Goal: Navigation & Orientation: Find specific page/section

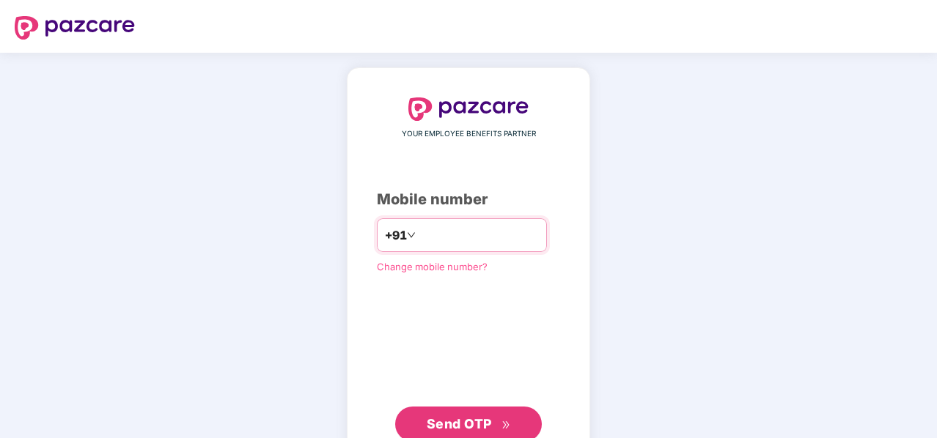
click at [447, 235] on input "number" at bounding box center [478, 235] width 120 height 23
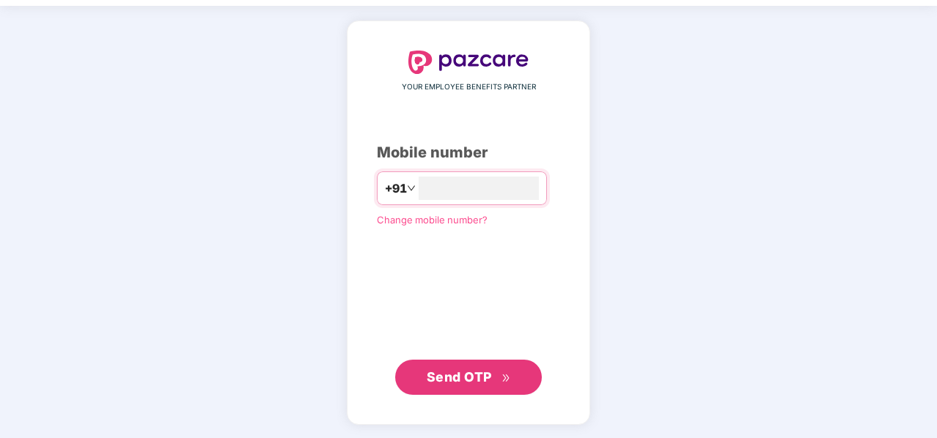
type input "**********"
click at [475, 369] on span "Send OTP" at bounding box center [459, 376] width 65 height 15
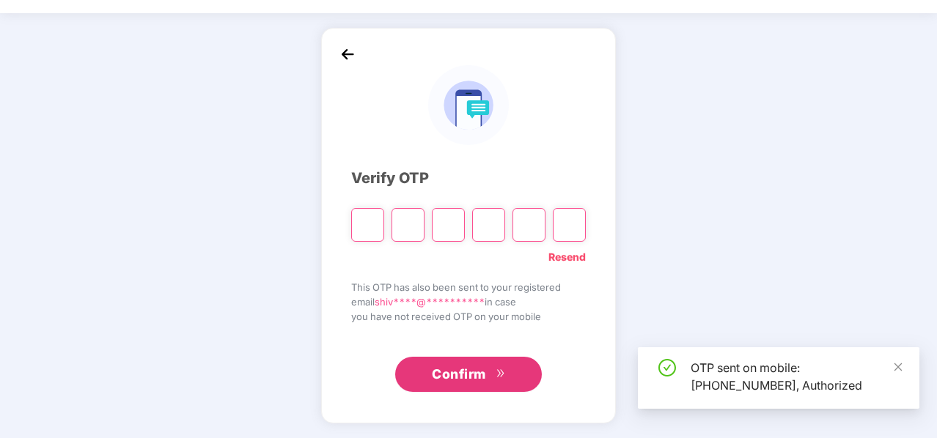
scroll to position [40, 0]
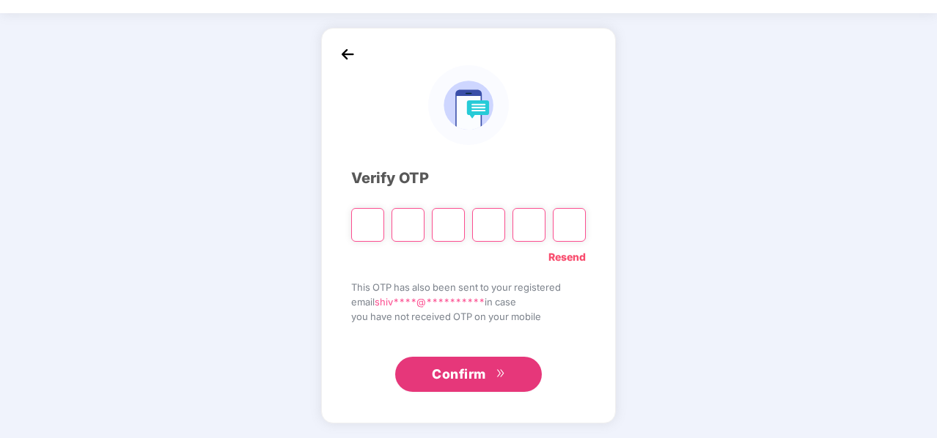
type input "*"
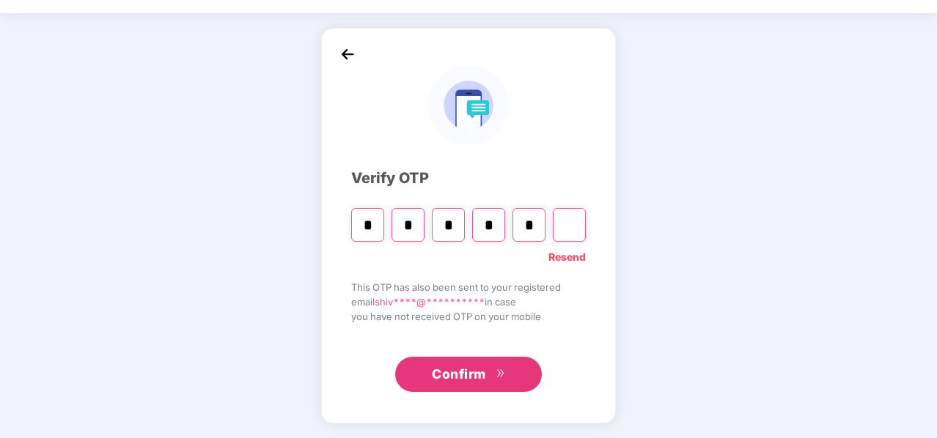
type input "*"
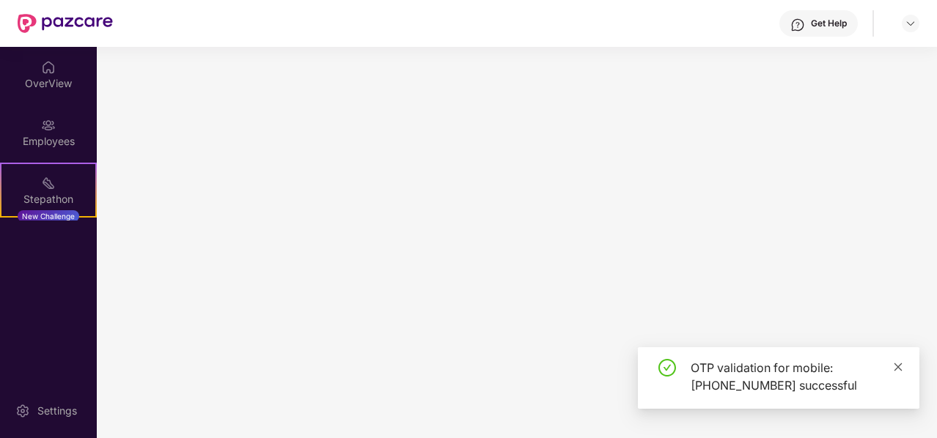
click at [899, 369] on icon "close" at bounding box center [898, 367] width 10 height 10
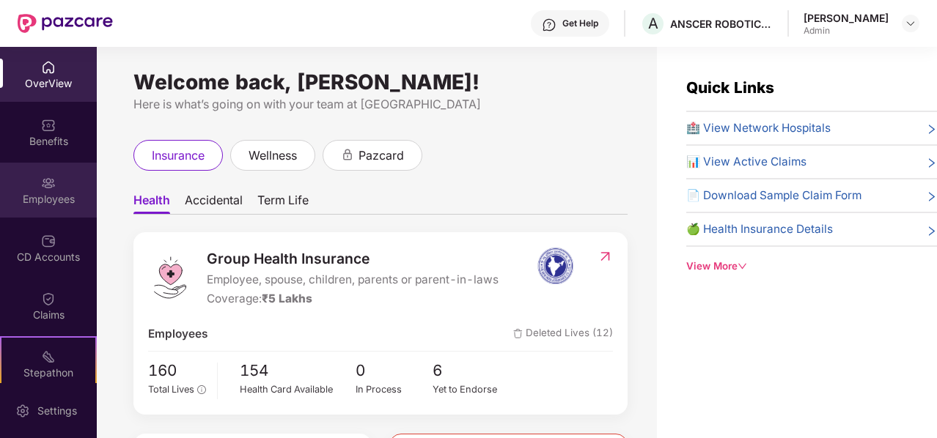
click at [54, 196] on div "Employees" at bounding box center [48, 199] width 97 height 15
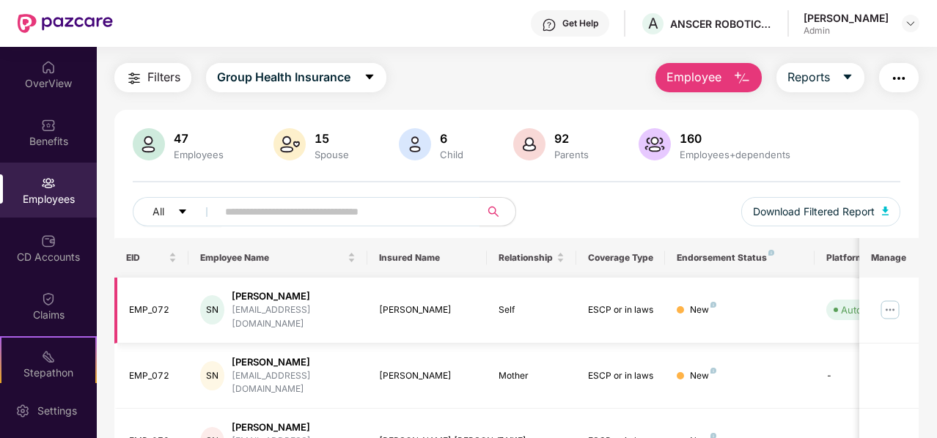
scroll to position [23, 0]
